Goal: Obtain resource: Obtain resource

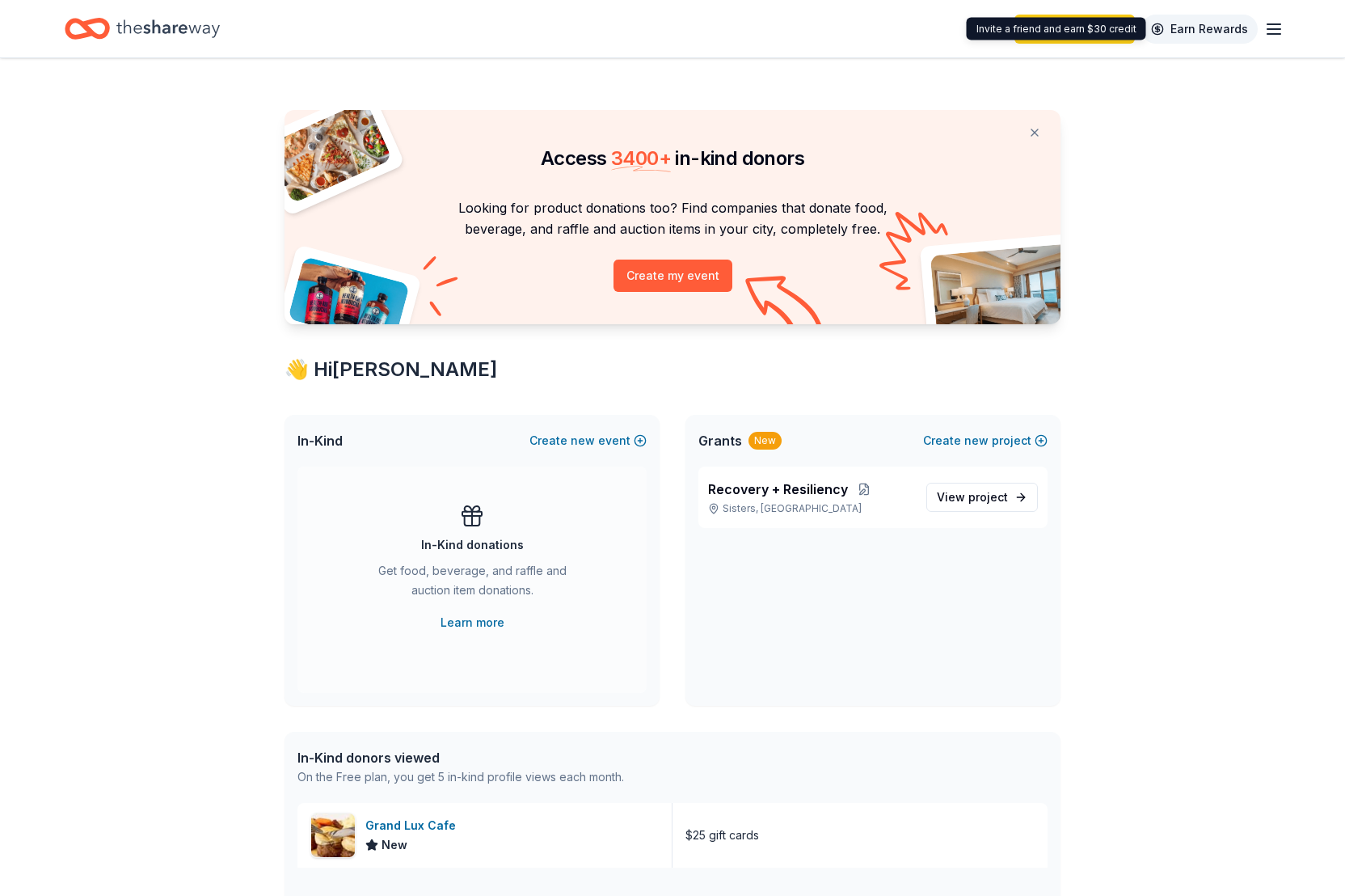
click at [1200, 28] on link "Earn Rewards" at bounding box center [1199, 29] width 116 height 29
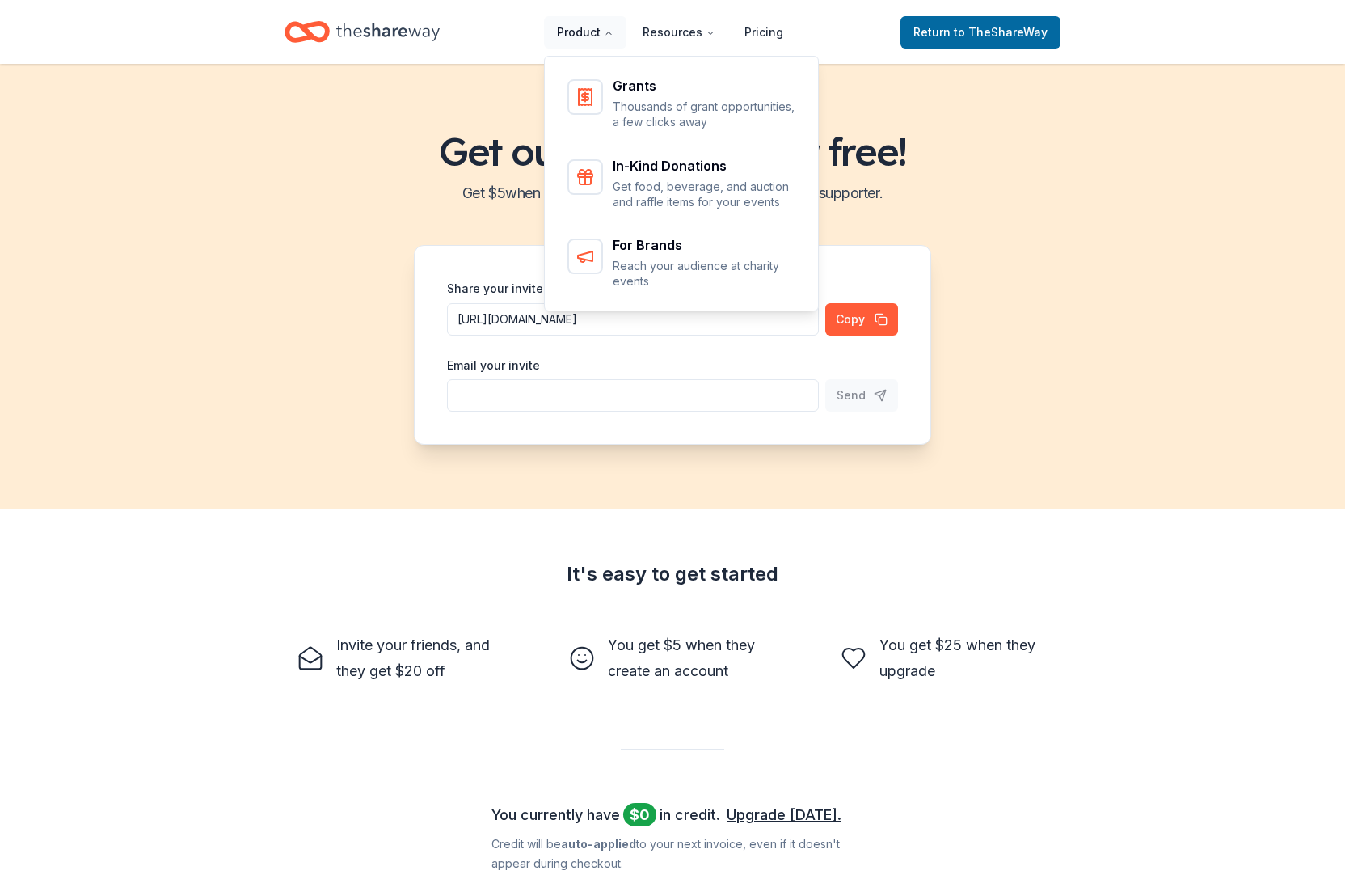
click at [591, 29] on button "Product" at bounding box center [585, 32] width 82 height 33
click at [630, 98] on p "Thousands of grant opportunities, a few clicks away" at bounding box center [705, 114] width 185 height 32
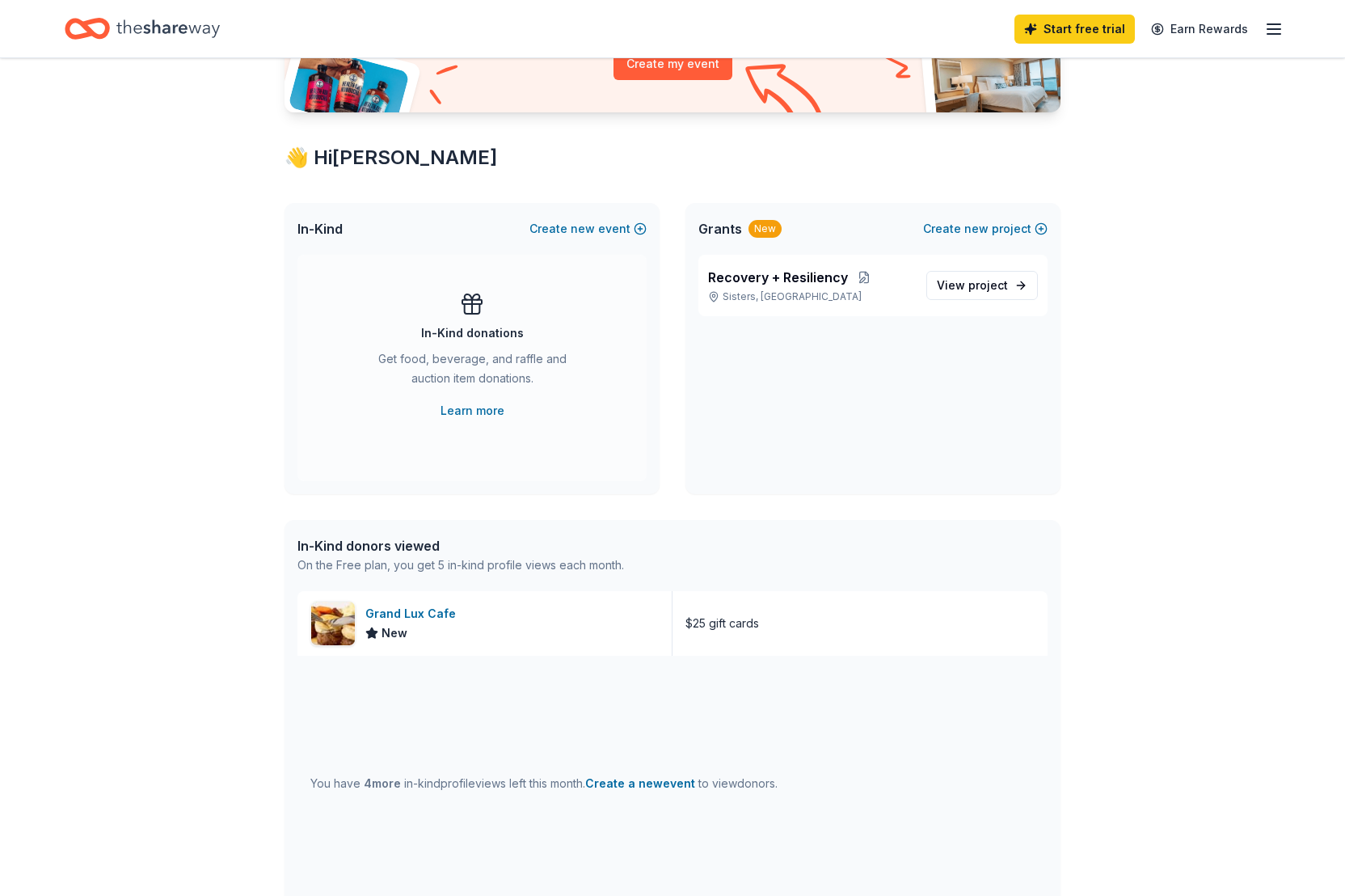
scroll to position [215, 0]
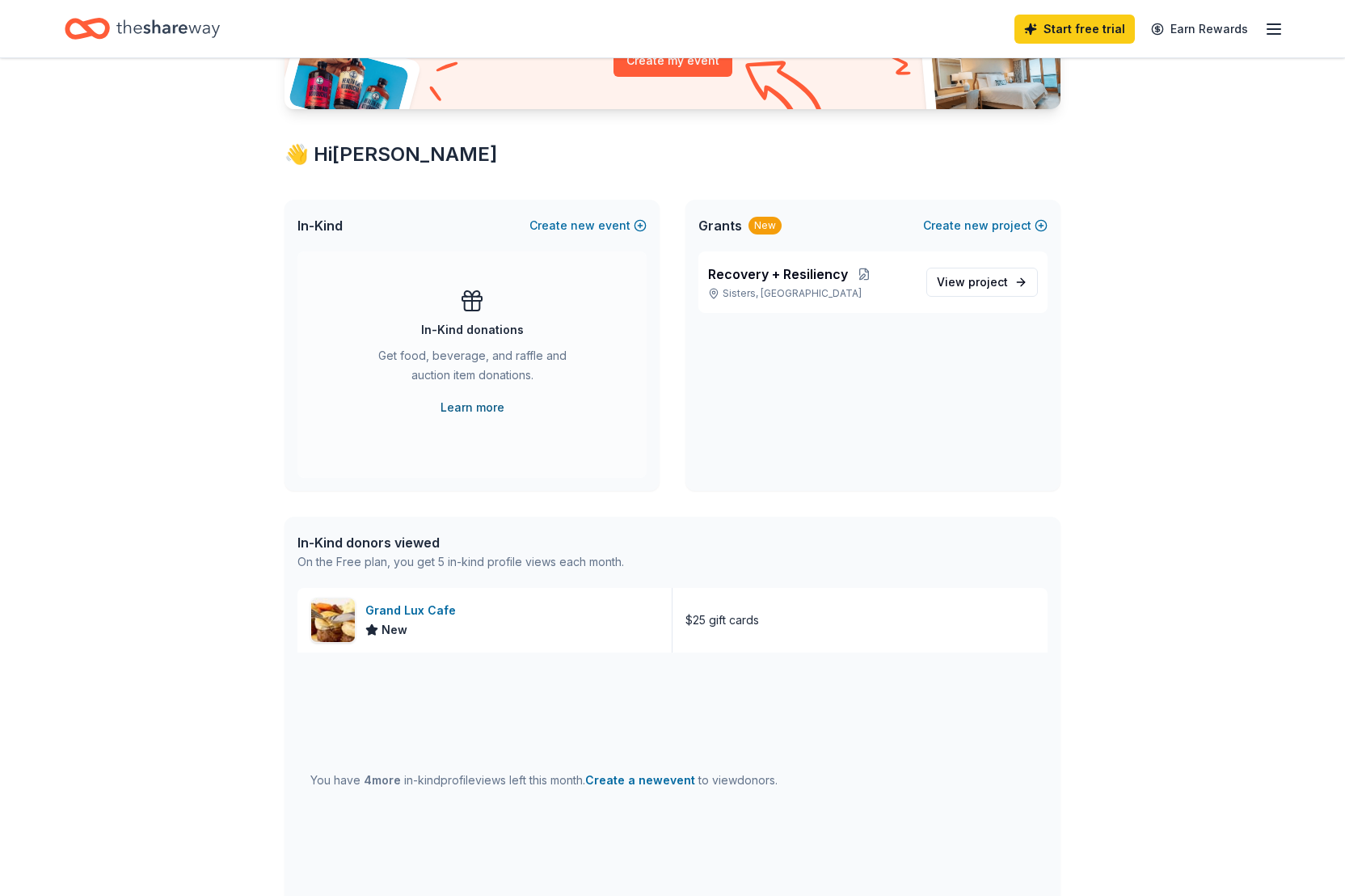
click at [474, 404] on link "Learn more" at bounding box center [472, 408] width 64 height 20
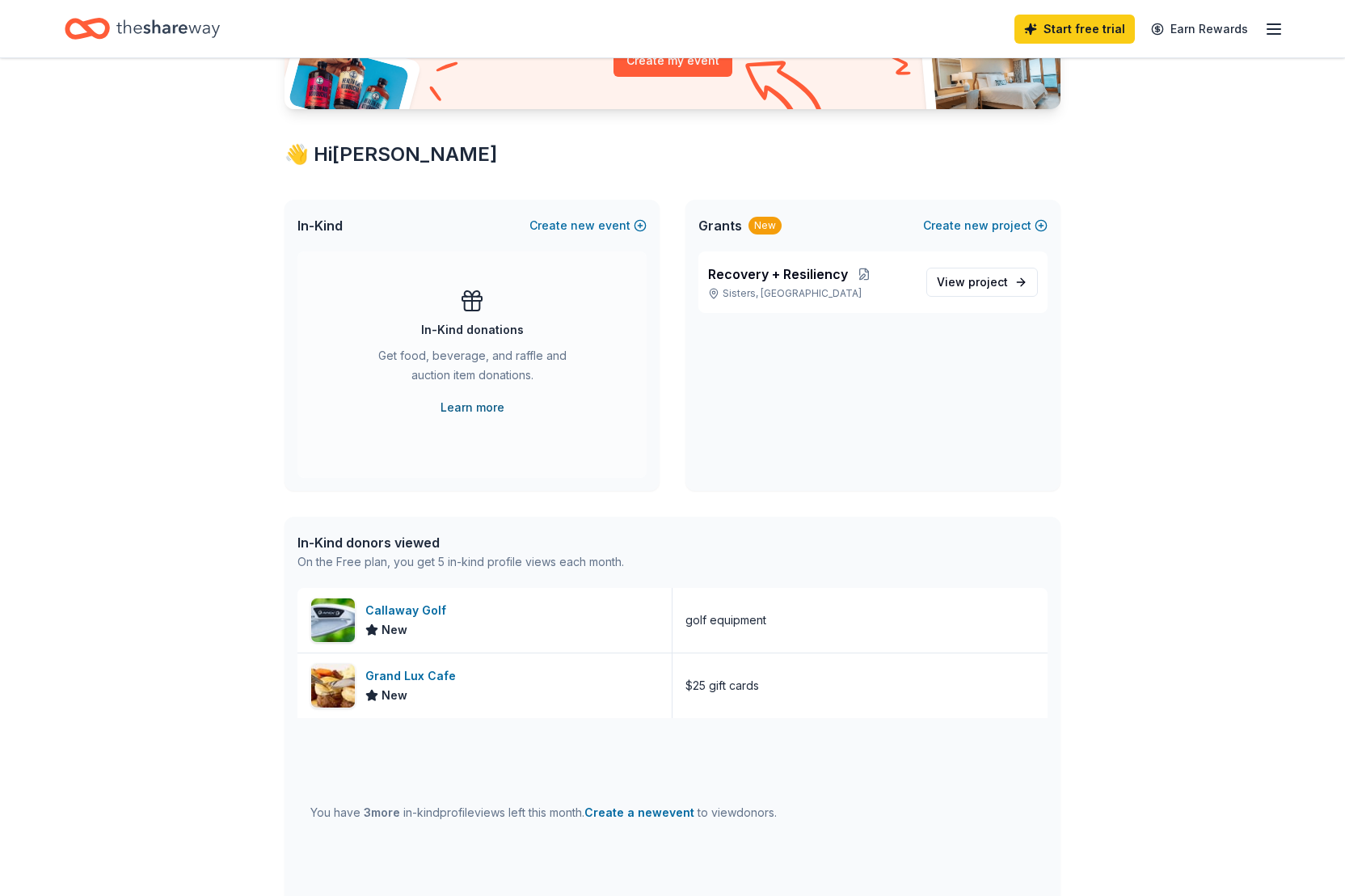
click at [477, 408] on link "Learn more" at bounding box center [472, 408] width 64 height 20
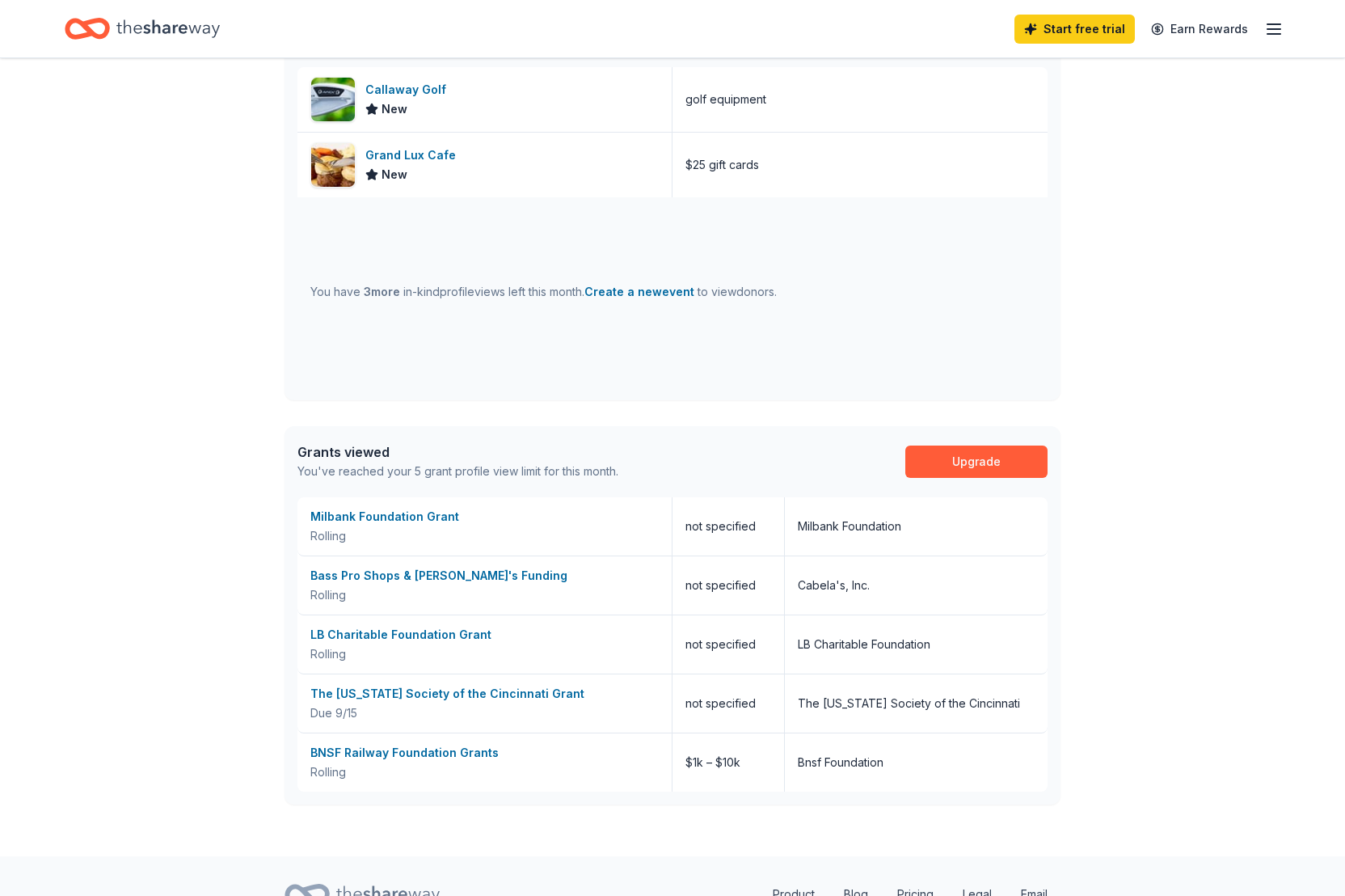
scroll to position [813, 0]
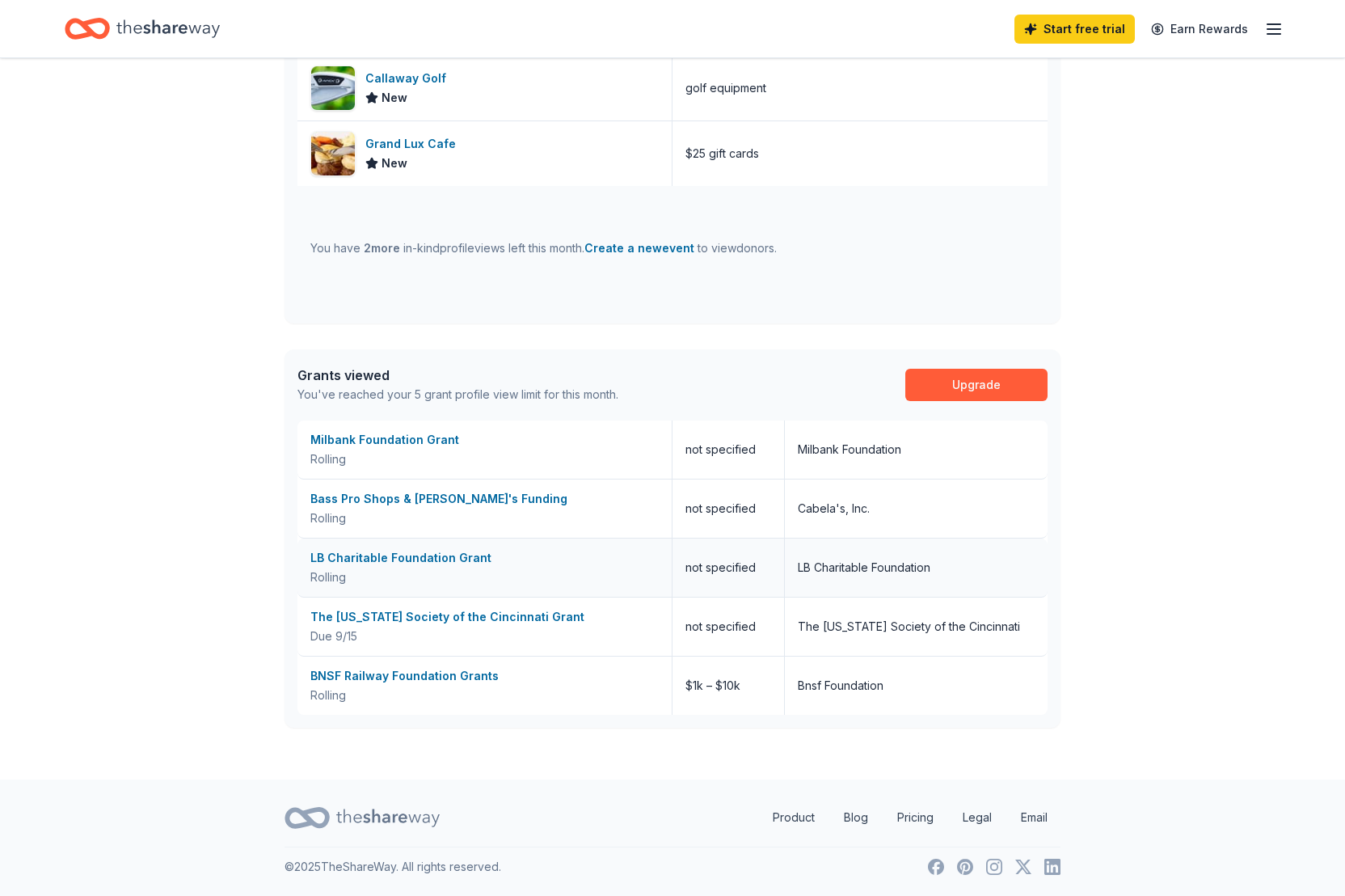
click at [385, 560] on div "LB Charitable Foundation Grant" at bounding box center [484, 558] width 348 height 20
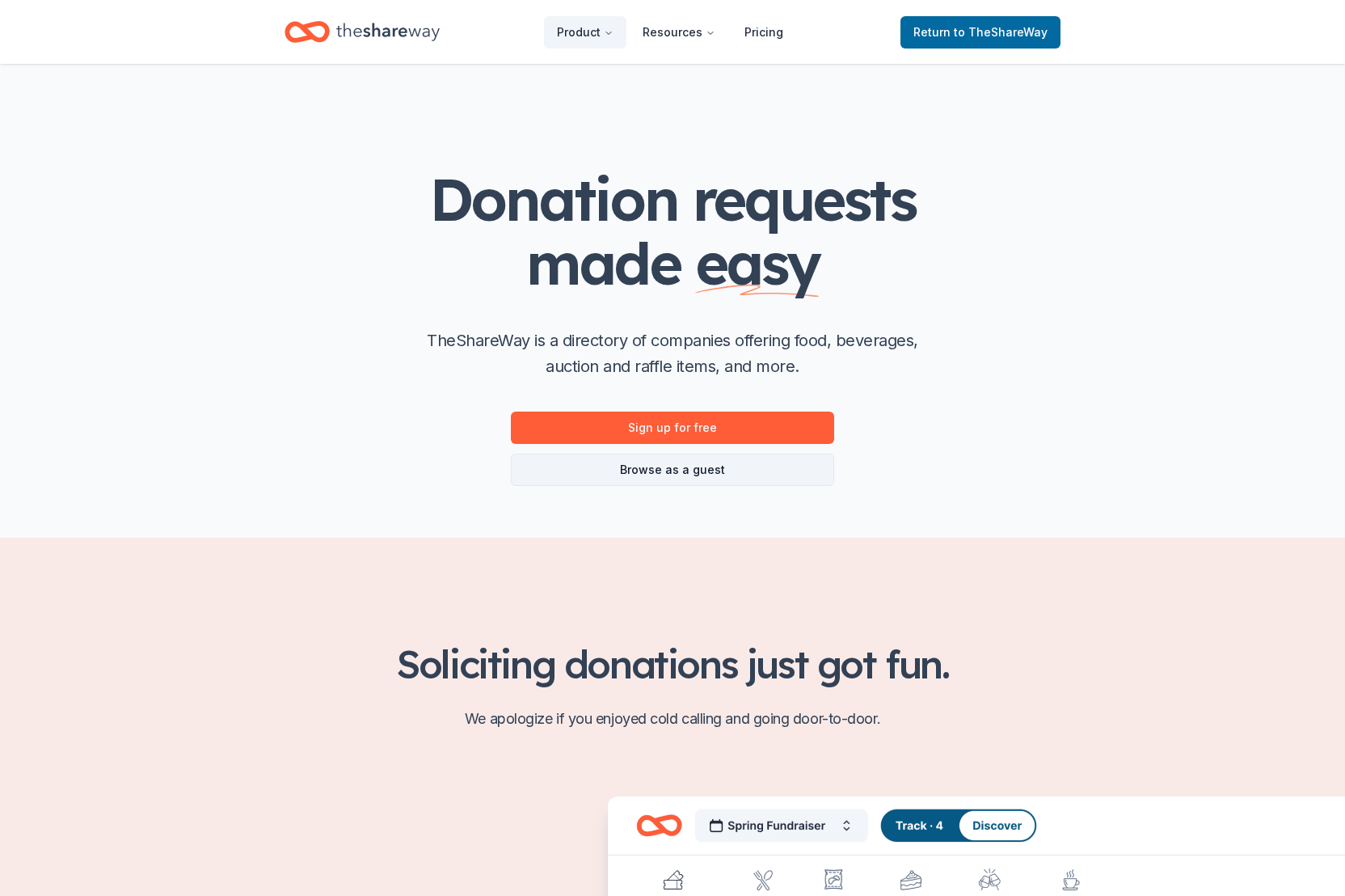
click at [672, 470] on link "Browse as a guest" at bounding box center [673, 469] width 324 height 33
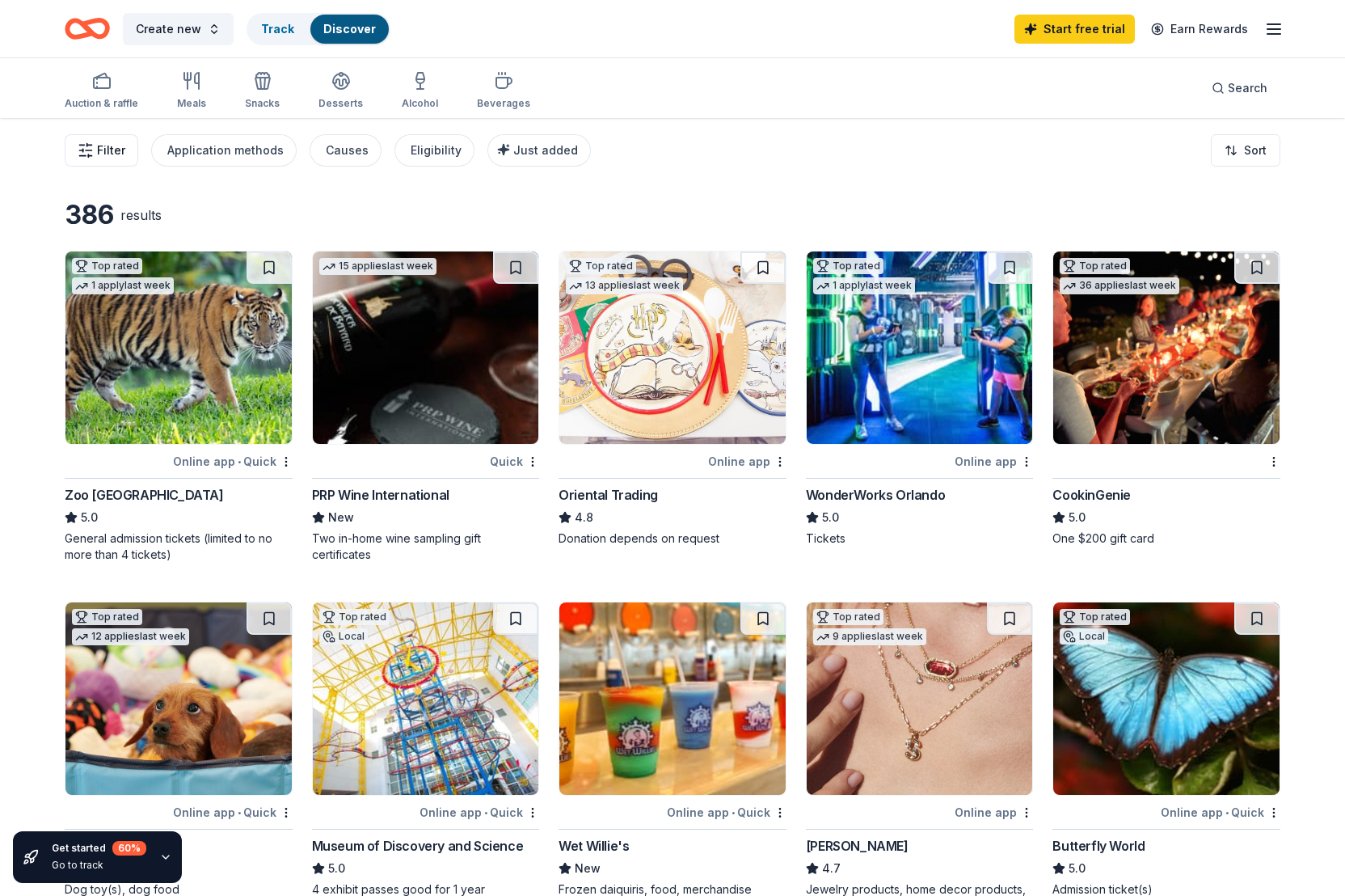
click at [115, 143] on span "Filter" at bounding box center [111, 151] width 29 height 20
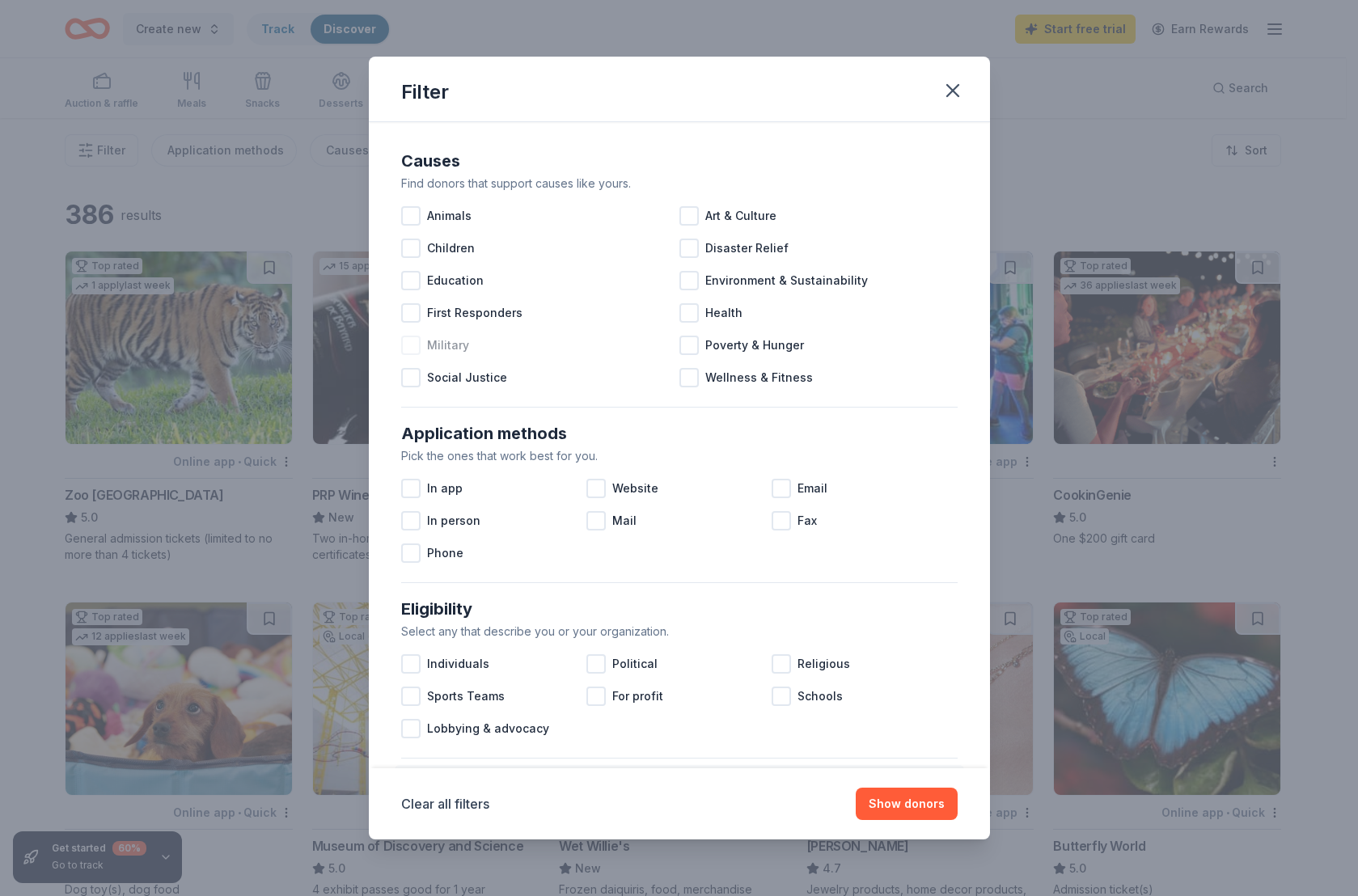
click at [412, 338] on div at bounding box center [411, 345] width 20 height 20
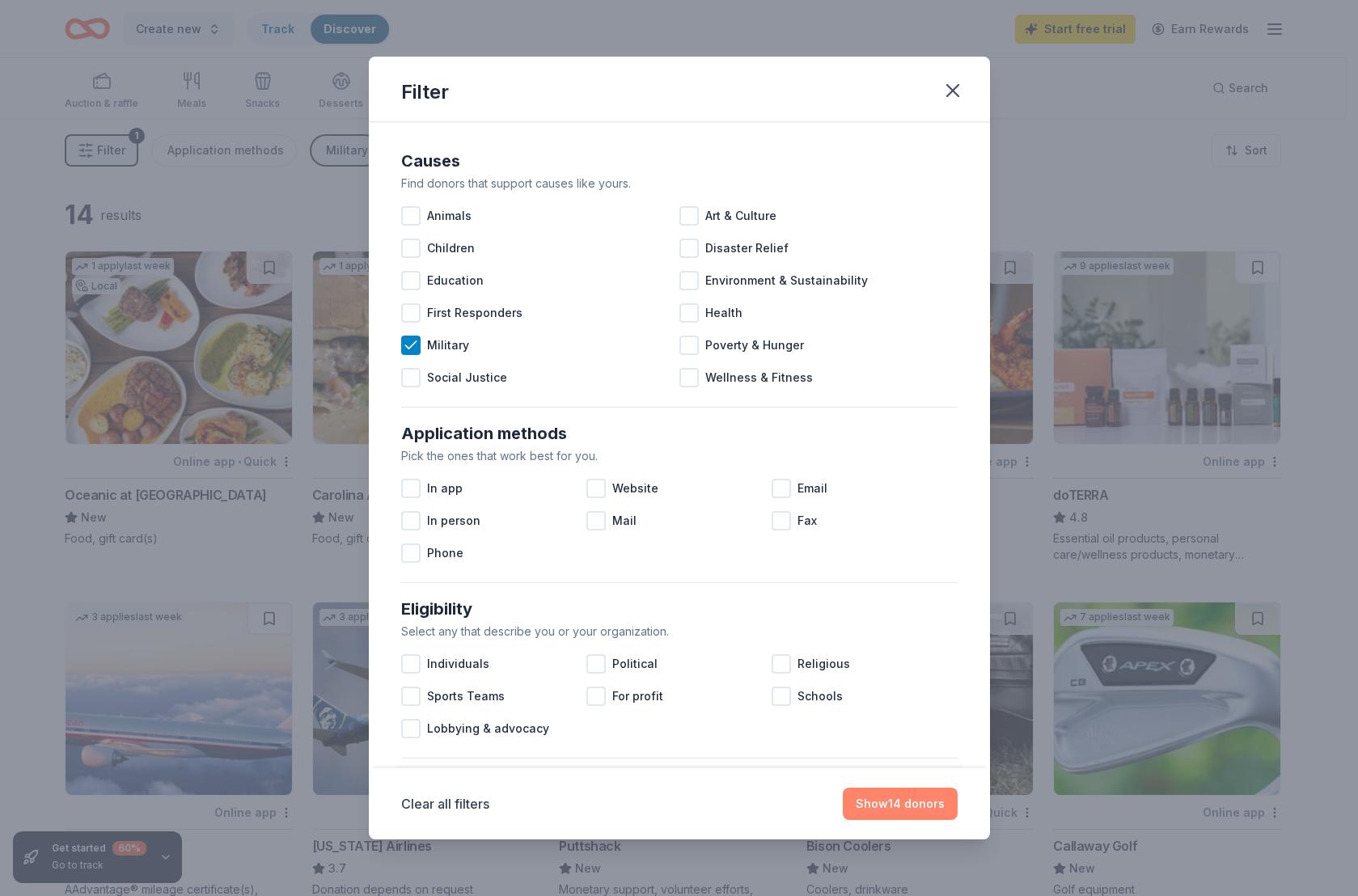
click at [892, 805] on button "Show 14 donors" at bounding box center [900, 803] width 115 height 33
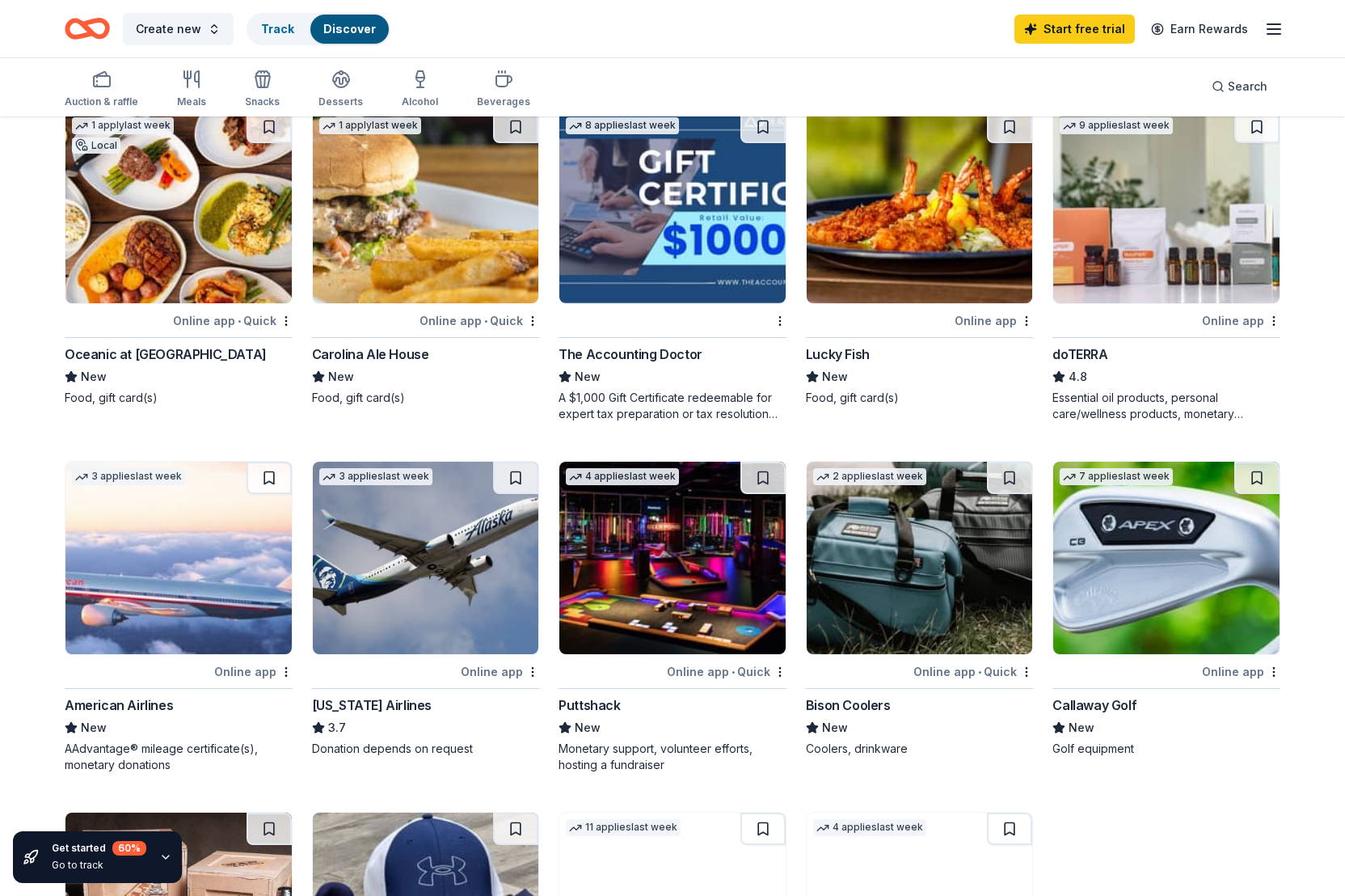
scroll to position [144, 0]
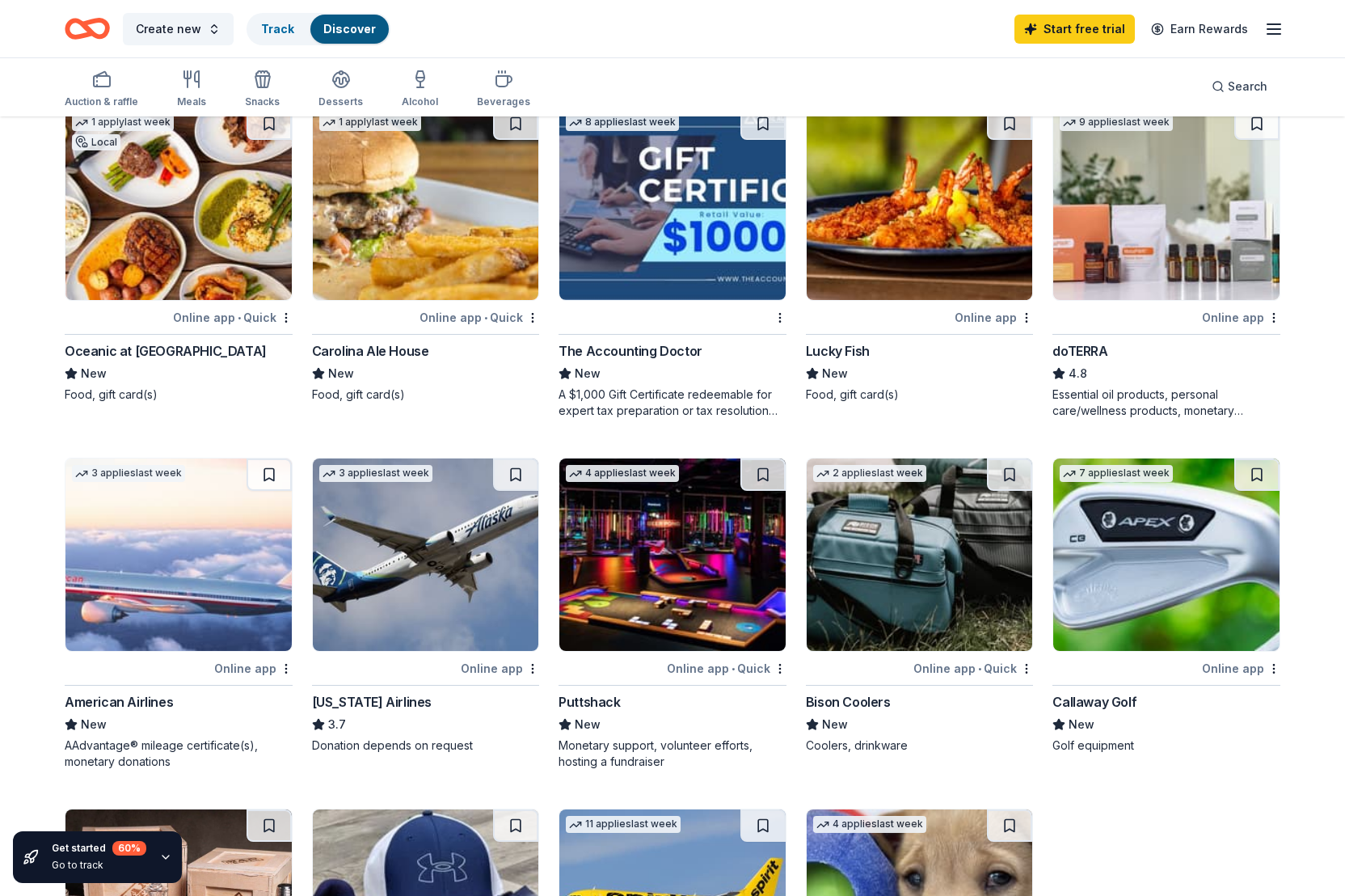
click at [1177, 603] on img at bounding box center [1166, 555] width 226 height 192
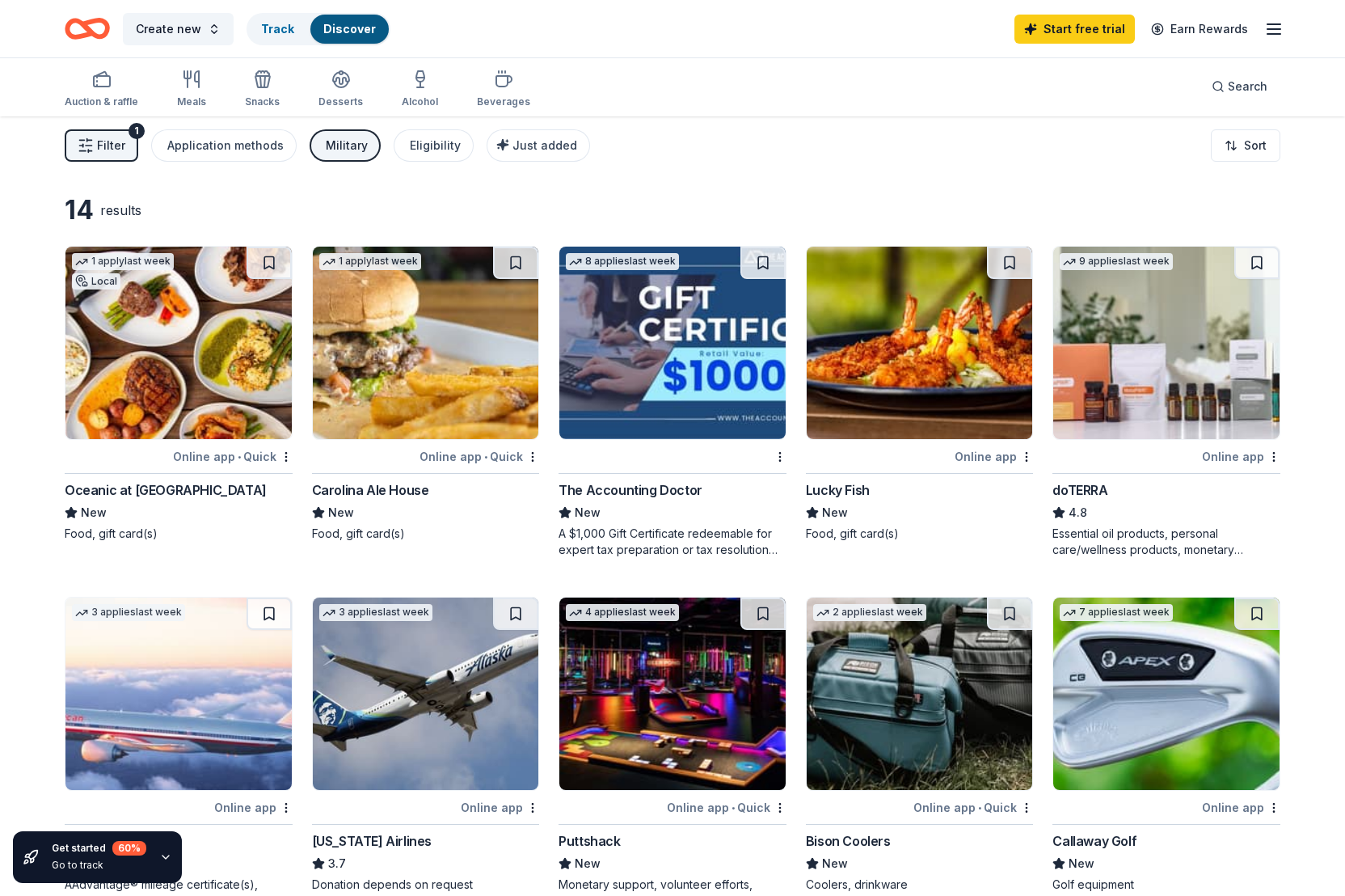
scroll to position [0, 0]
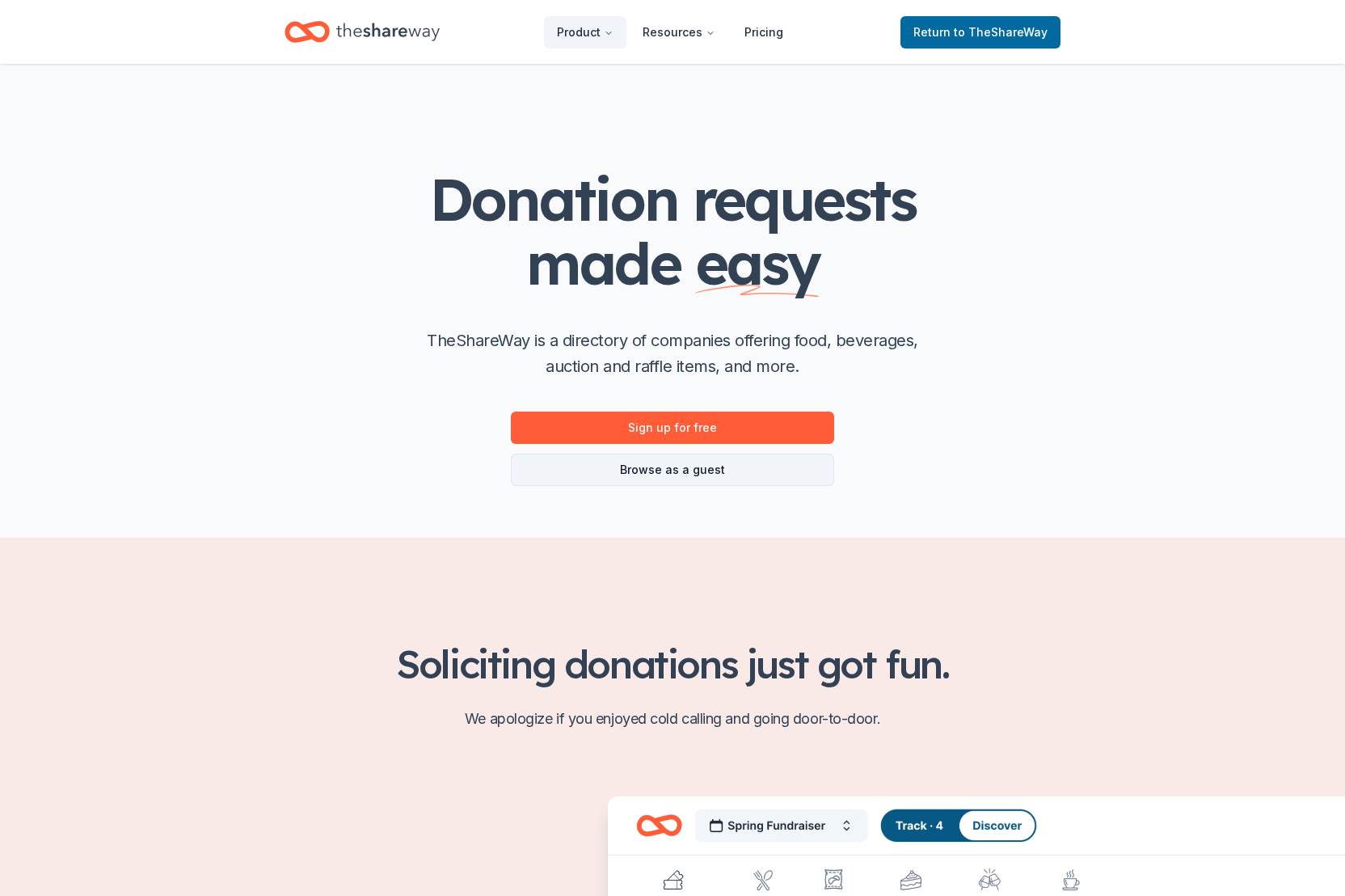
click at [676, 475] on link "Browse as a guest" at bounding box center [673, 469] width 324 height 33
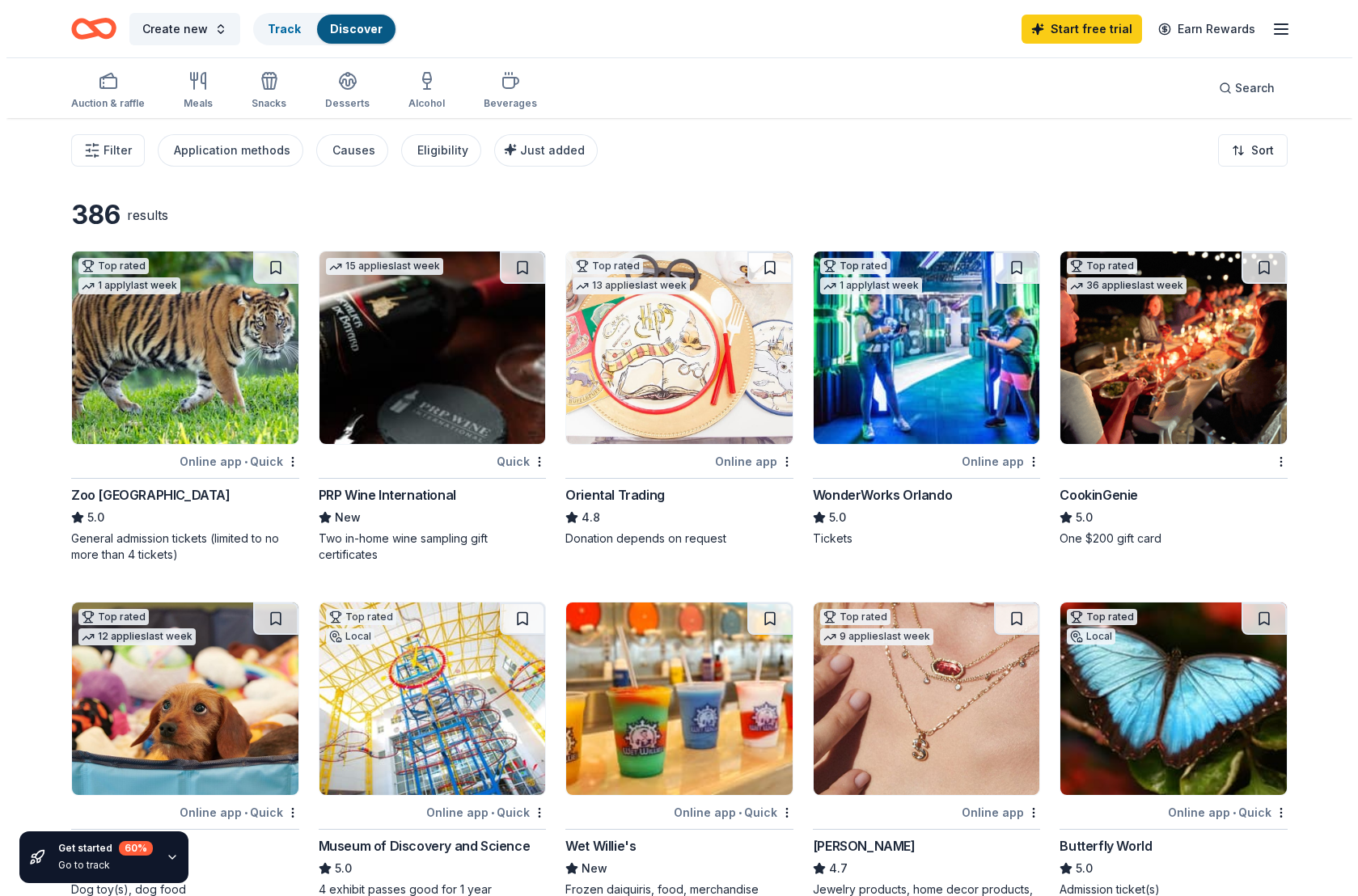
scroll to position [1, 0]
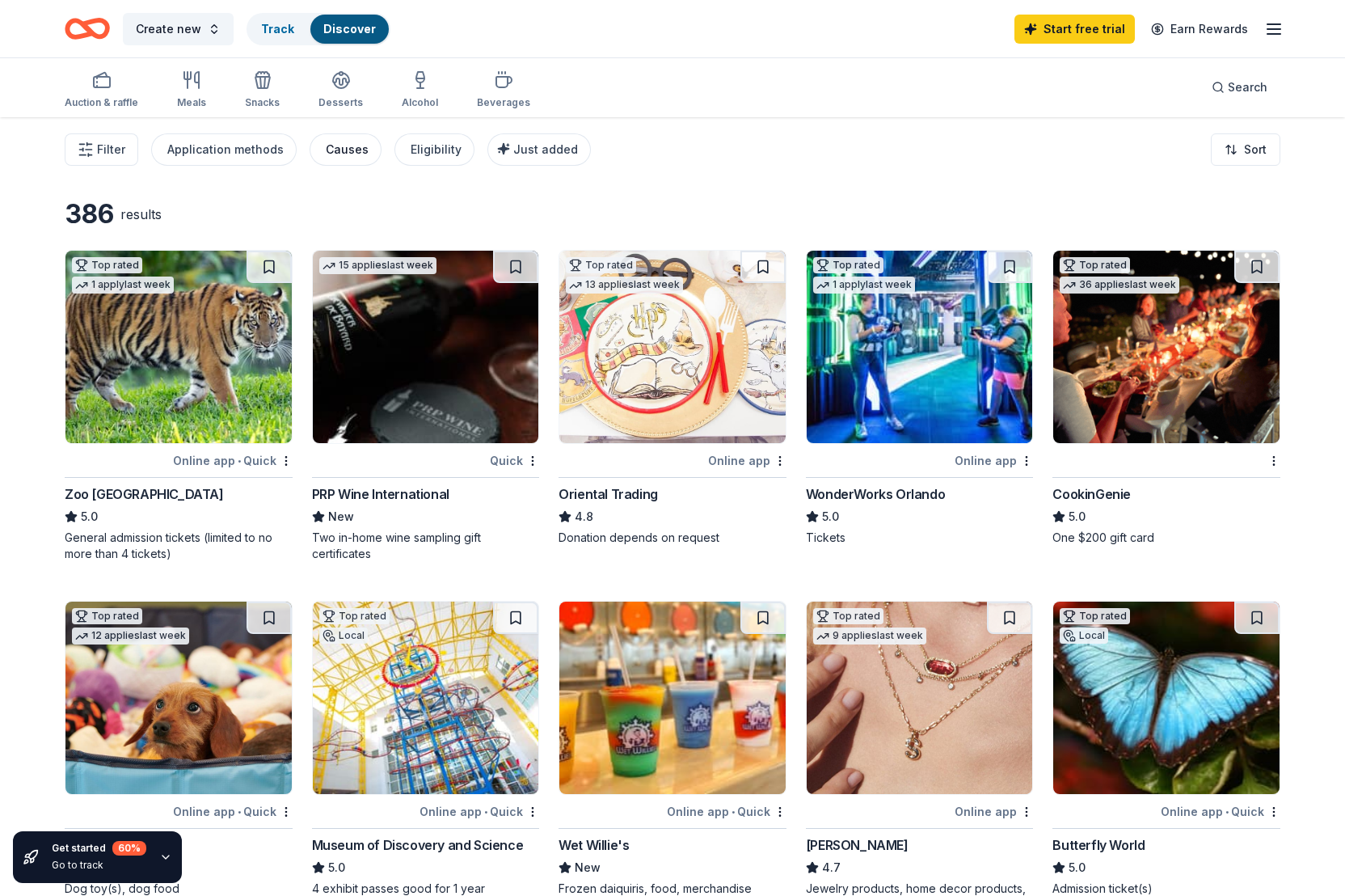
click at [340, 147] on div "Causes" at bounding box center [346, 150] width 43 height 20
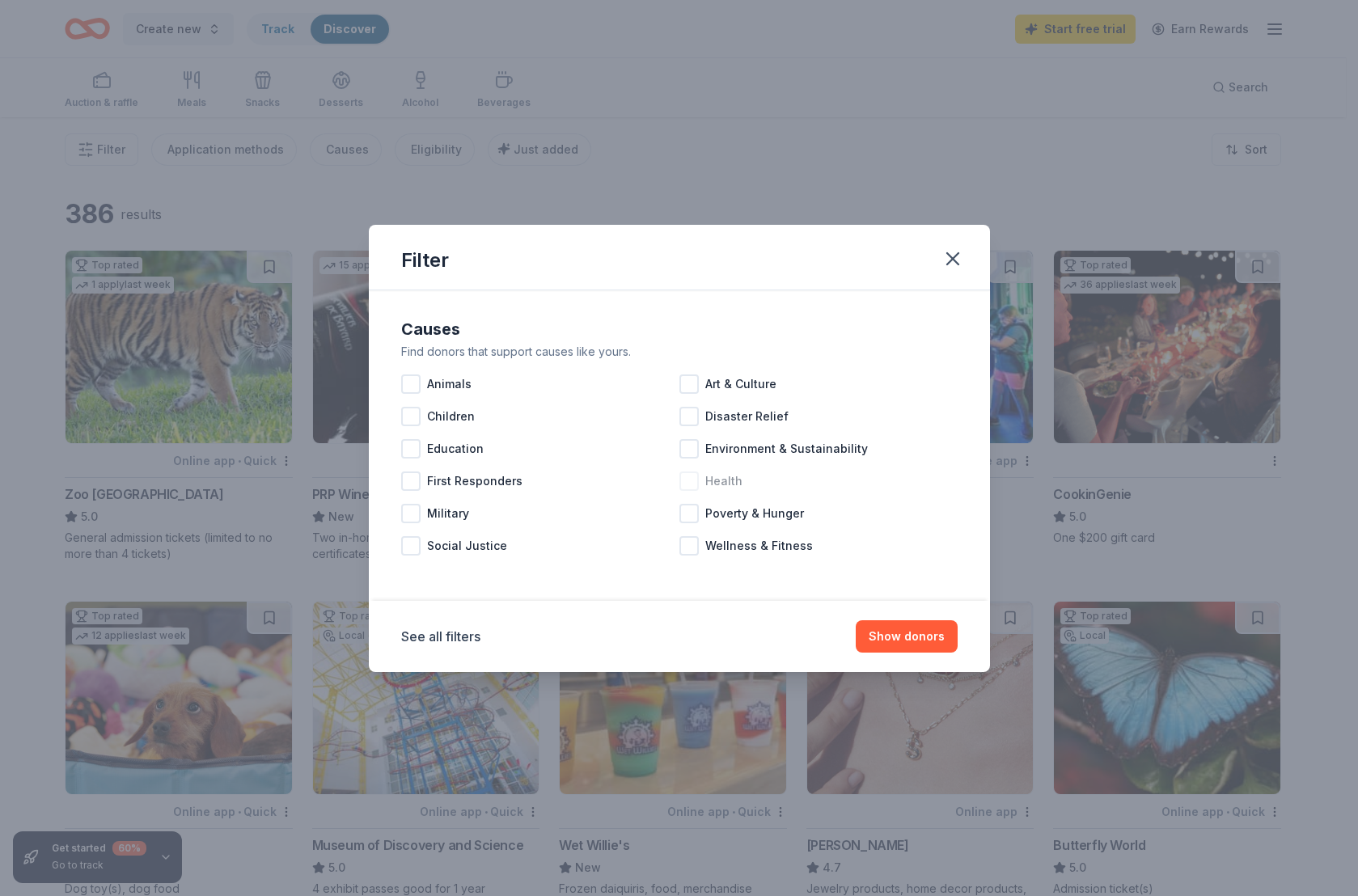
click at [695, 480] on div at bounding box center [689, 481] width 20 height 20
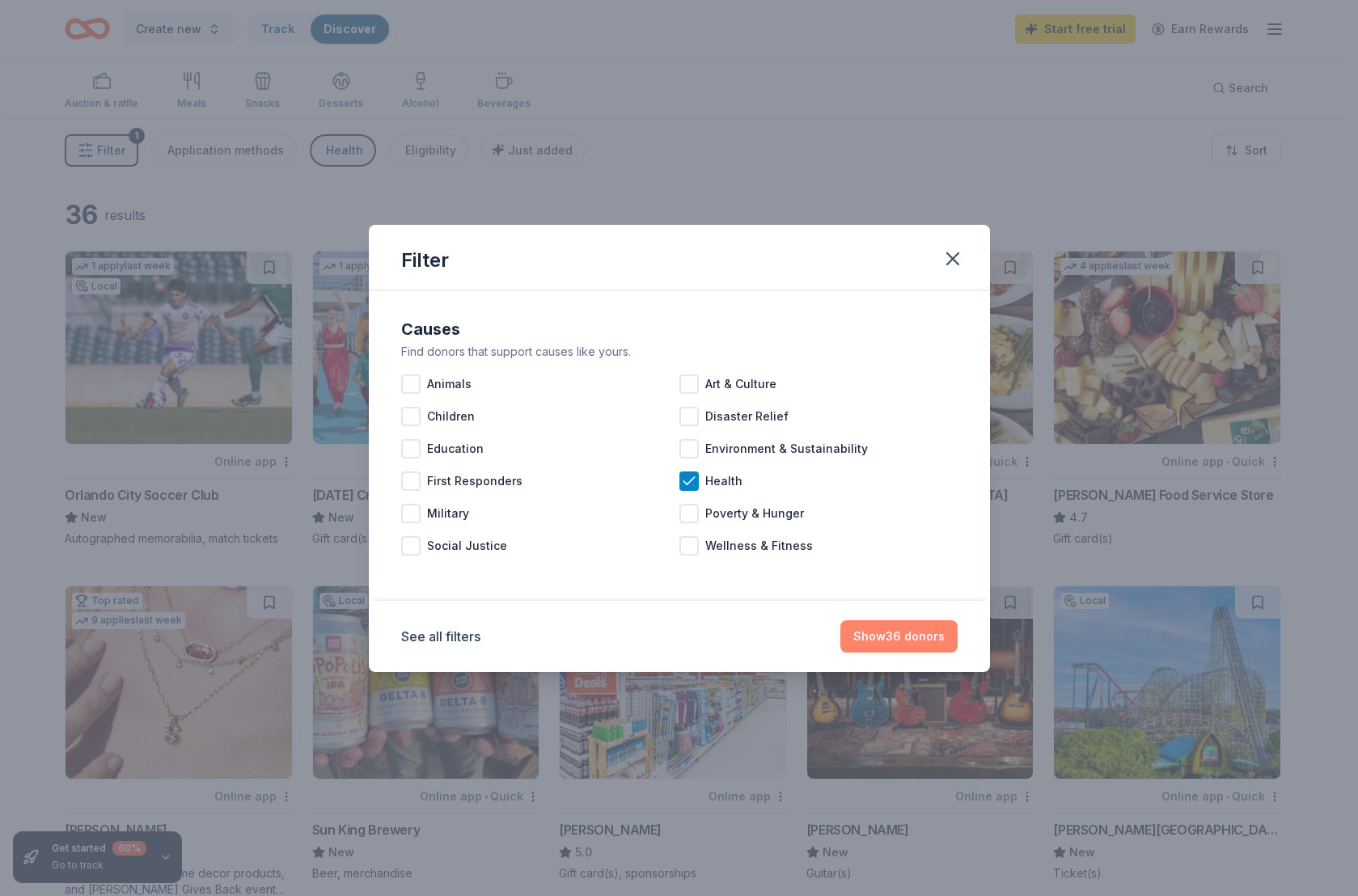
click at [887, 637] on button "Show 36 donors" at bounding box center [898, 636] width 117 height 33
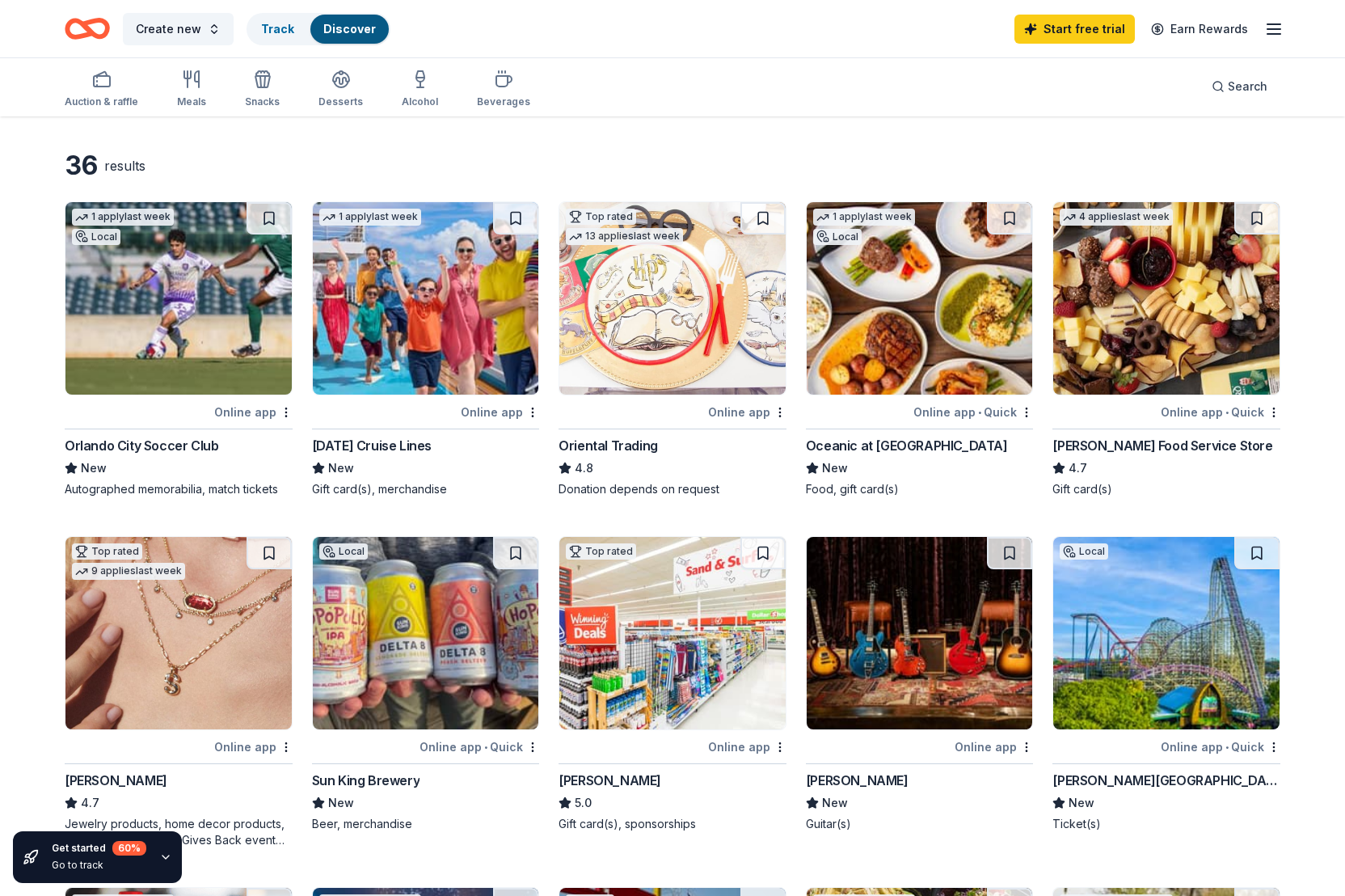
scroll to position [34, 0]
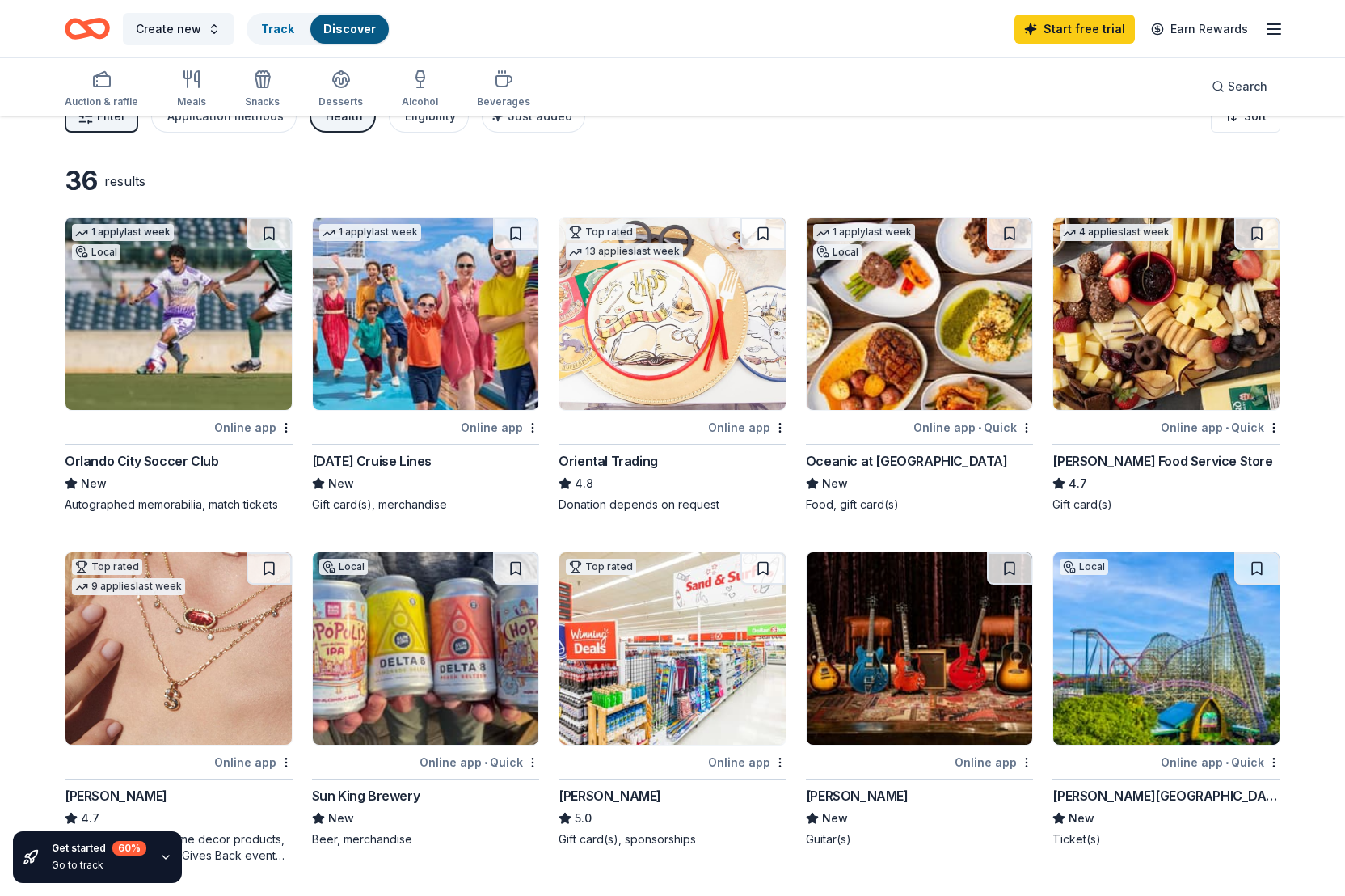
click at [447, 348] on img at bounding box center [426, 314] width 226 height 192
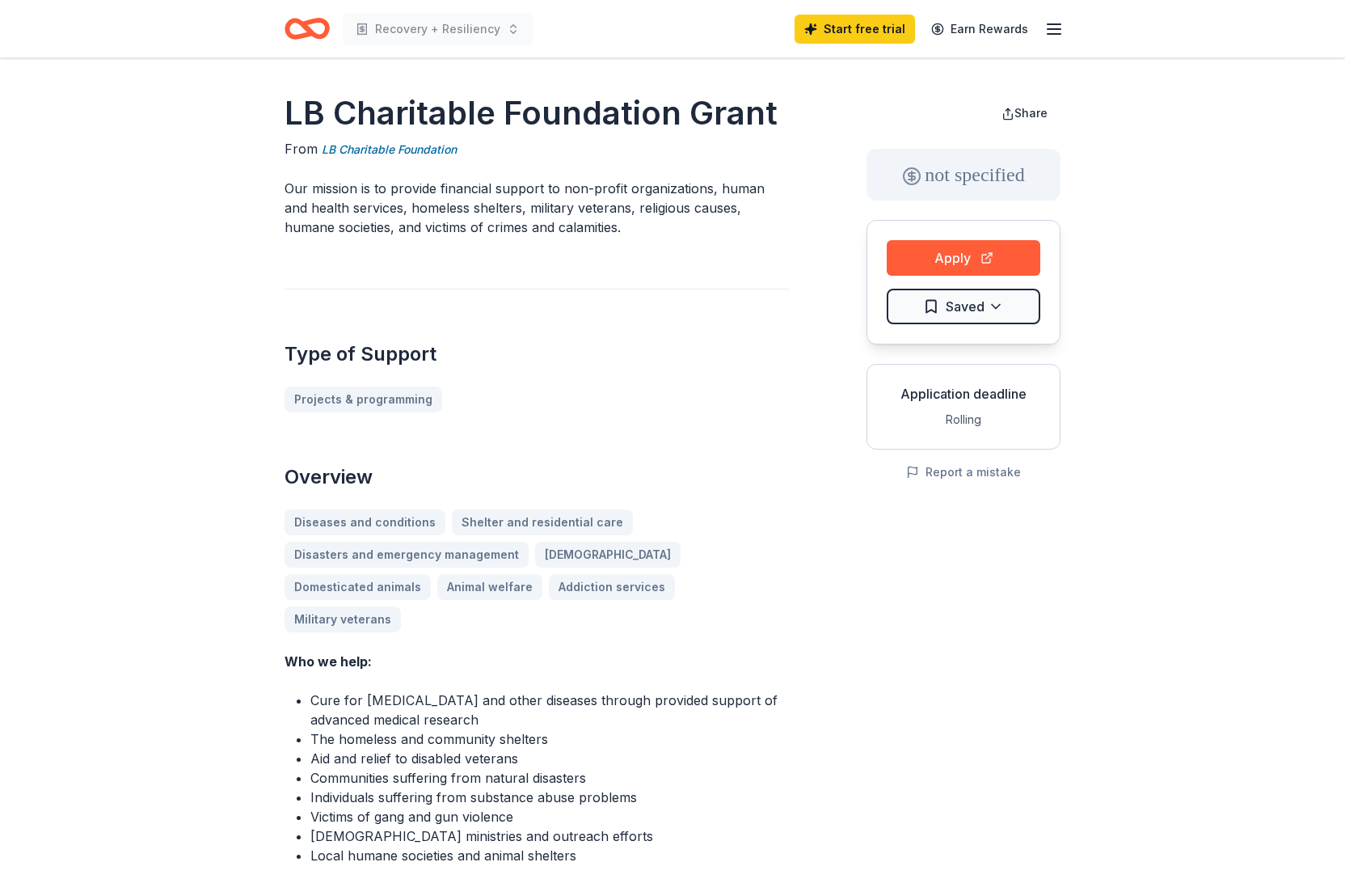
scroll to position [2, 0]
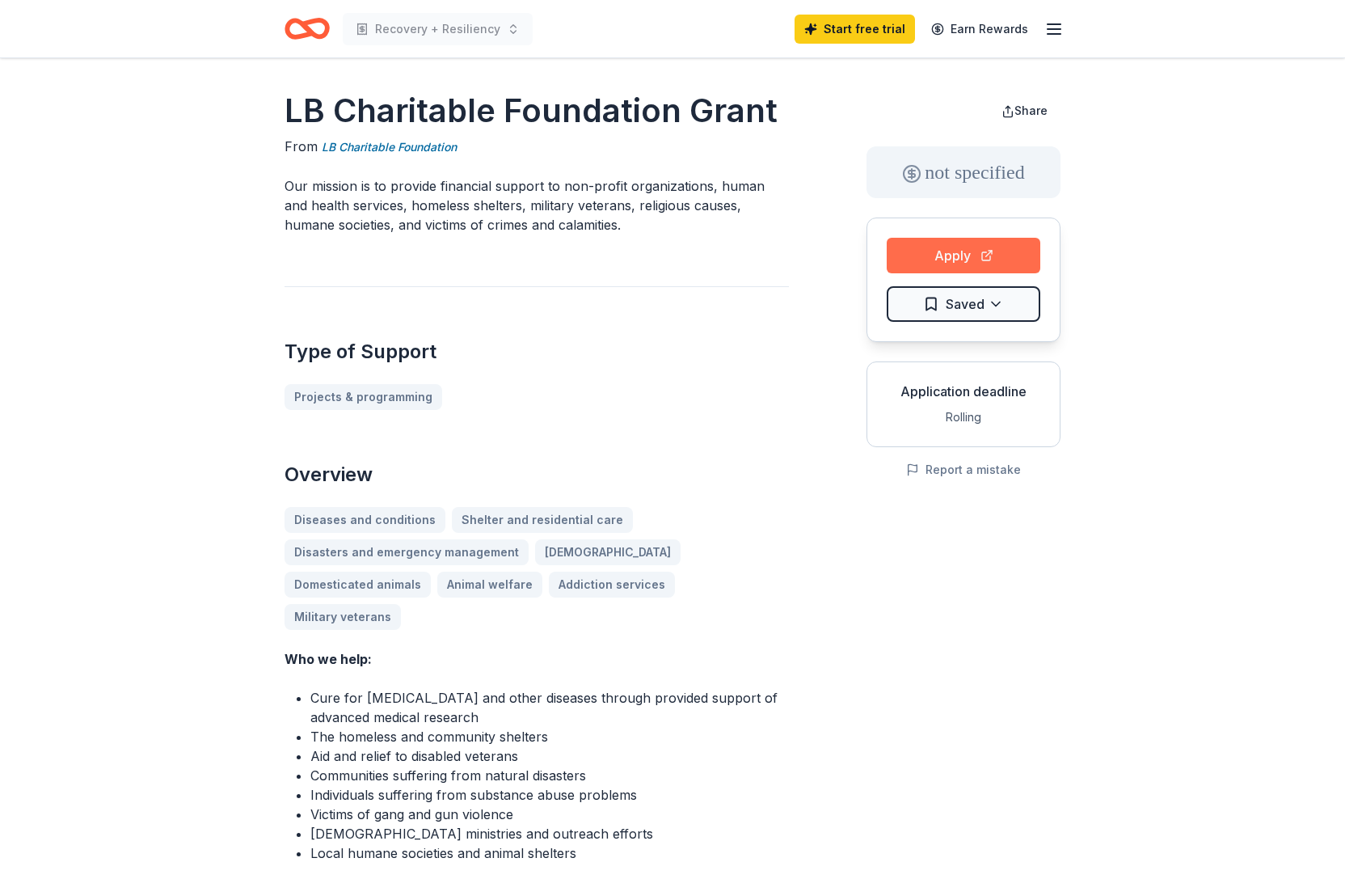
click at [964, 252] on button "Apply" at bounding box center [964, 255] width 154 height 36
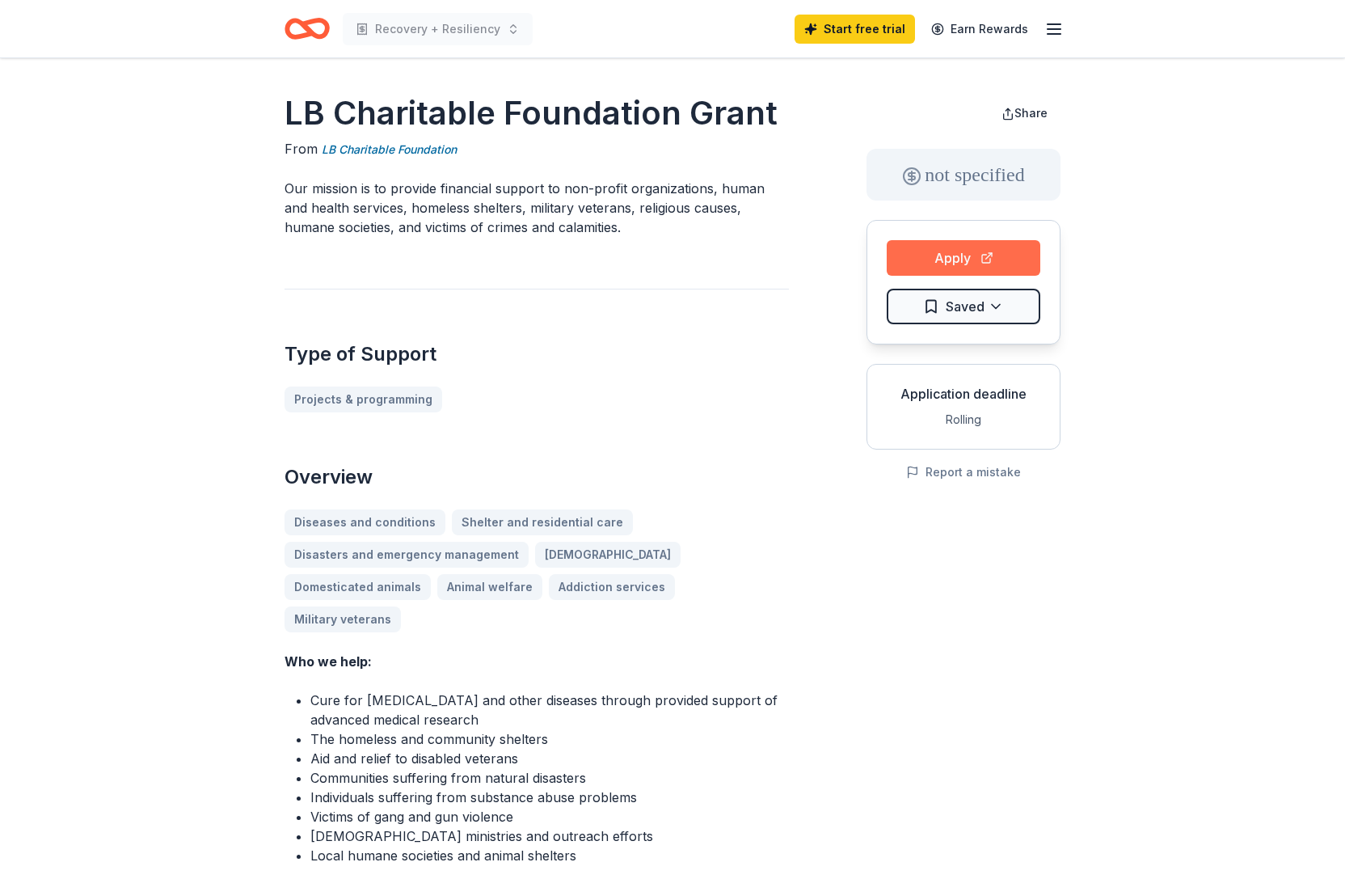
click at [920, 255] on button "Apply" at bounding box center [964, 258] width 154 height 36
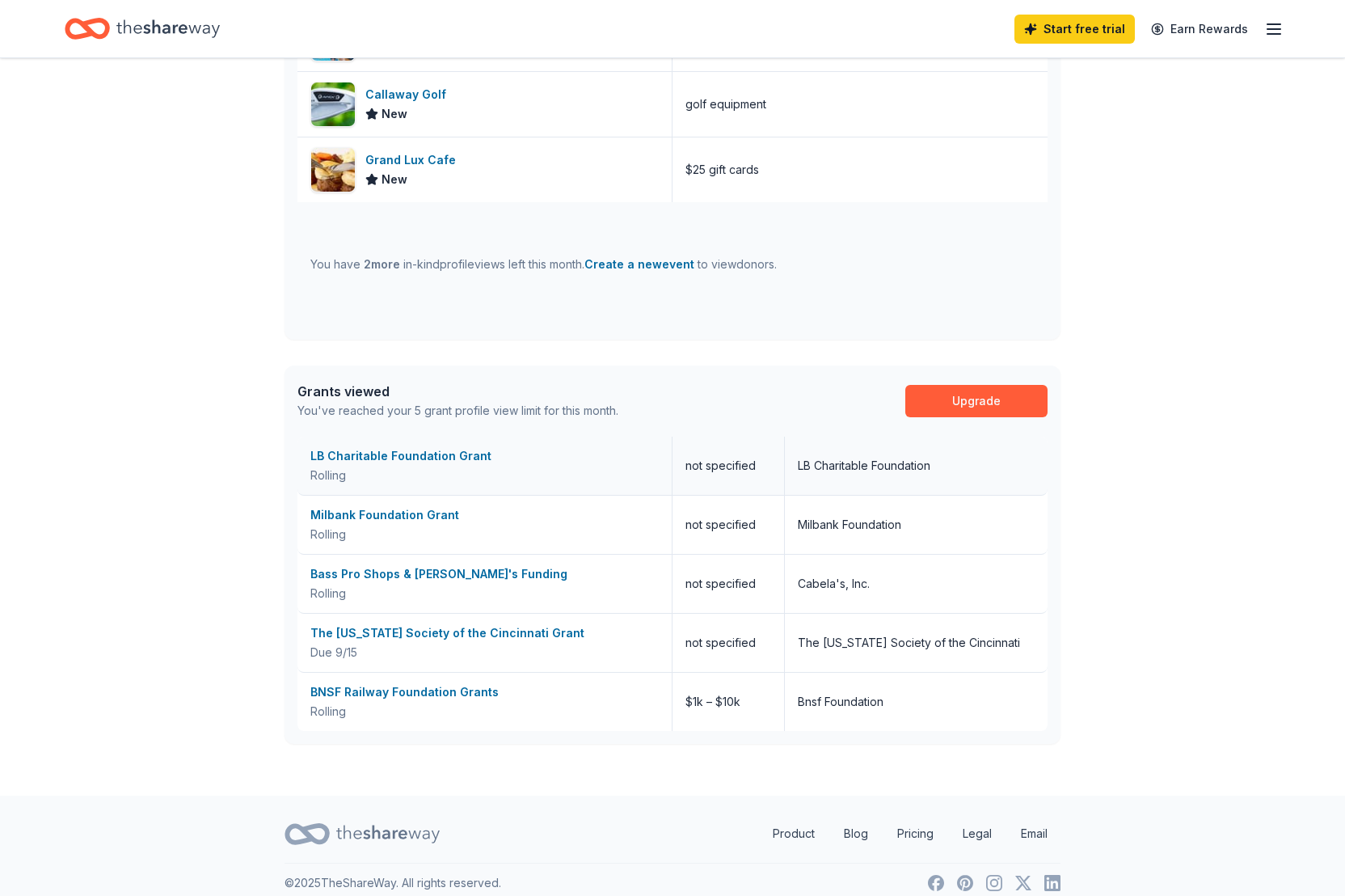
scroll to position [813, 0]
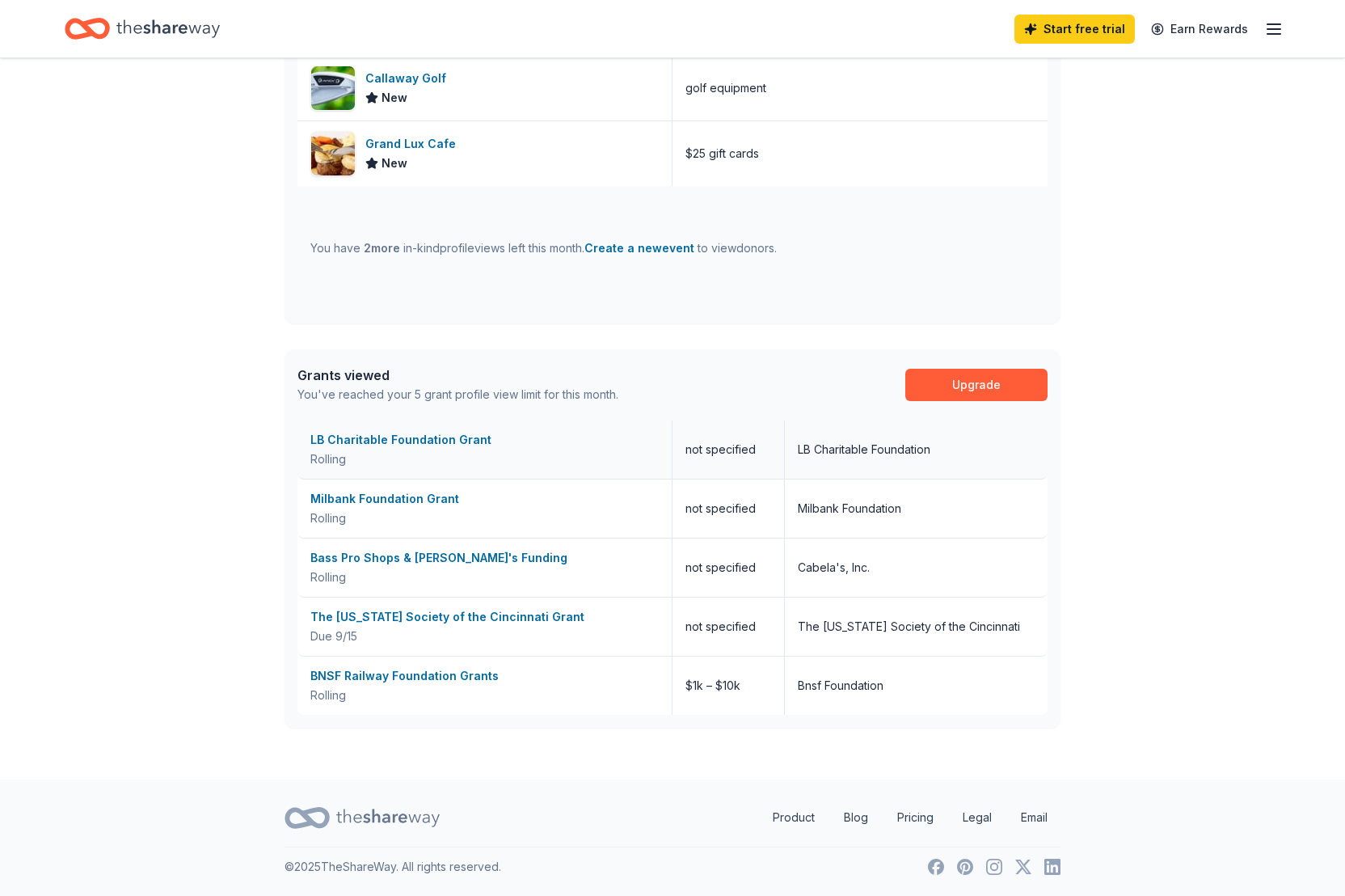
click at [377, 440] on div "LB Charitable Foundation Grant" at bounding box center [484, 440] width 348 height 20
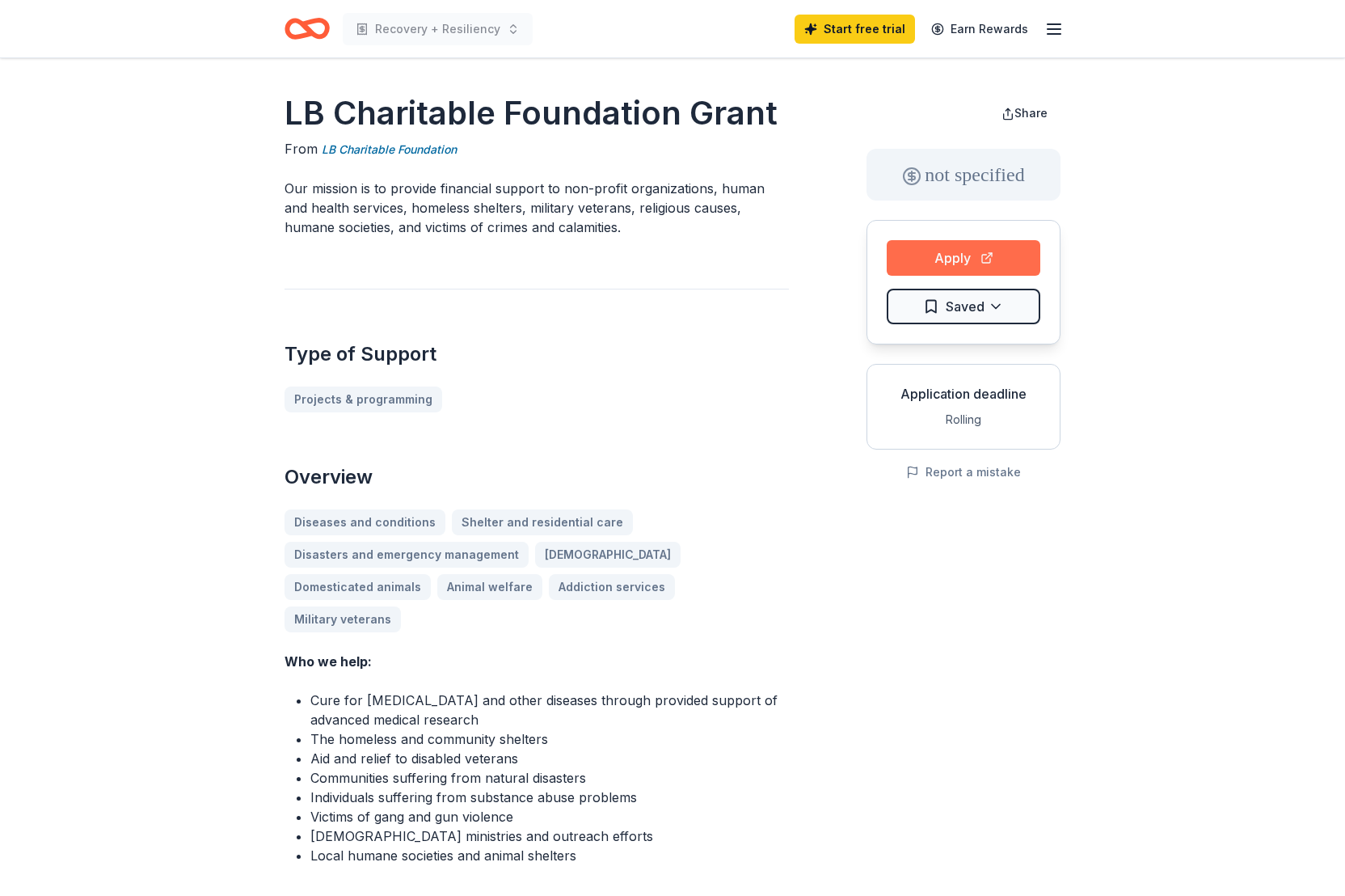
click at [953, 256] on button "Apply" at bounding box center [964, 258] width 154 height 36
